Goal: Task Accomplishment & Management: Use online tool/utility

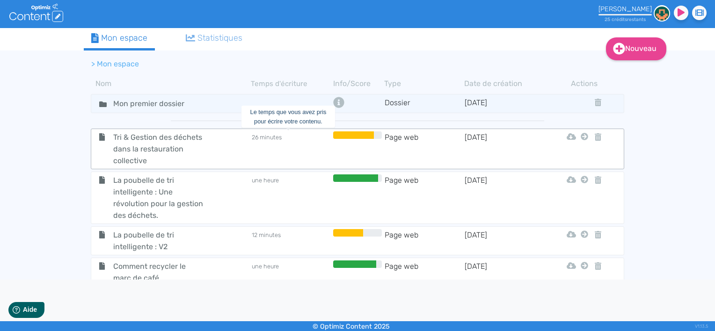
click at [287, 146] on td "26 minutes" at bounding box center [291, 148] width 80 height 35
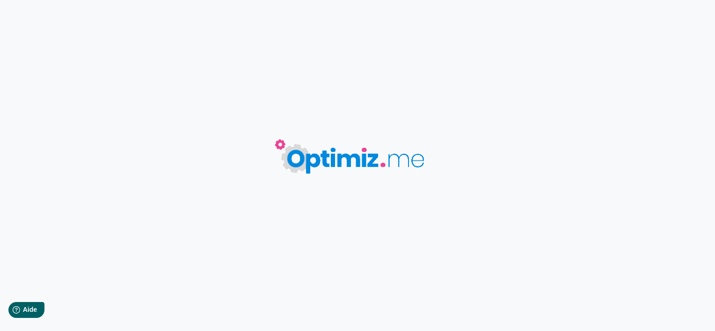
type input "Tri & Gestion des déchets dans la restauration collective"
